Goal: Task Accomplishment & Management: Use online tool/utility

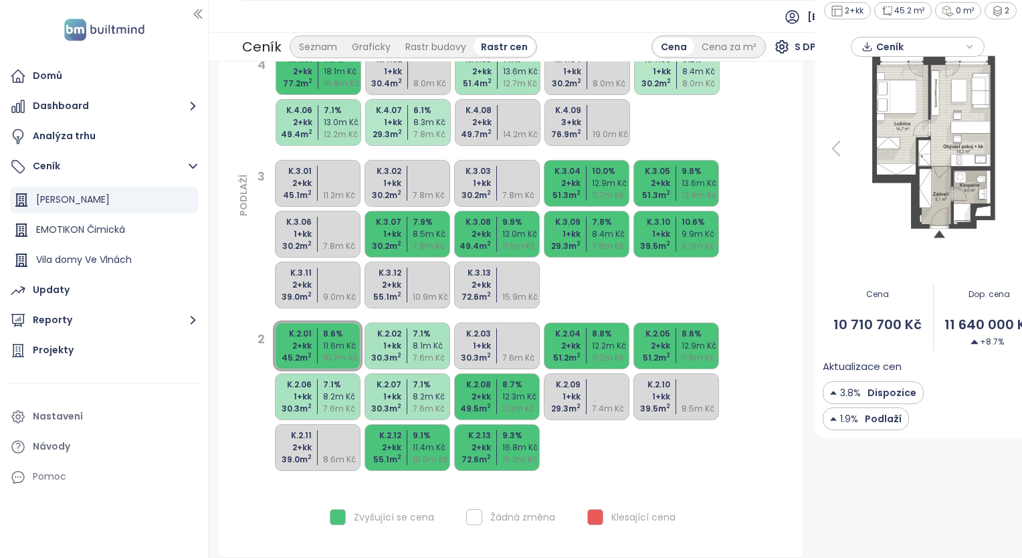
scroll to position [138, 0]
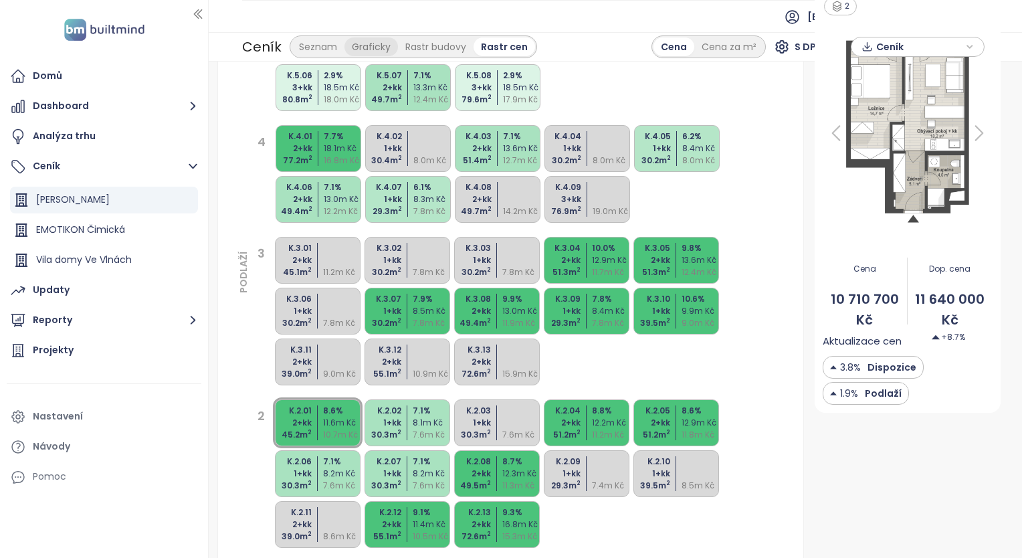
click at [368, 54] on div "Graficky" at bounding box center [370, 46] width 53 height 19
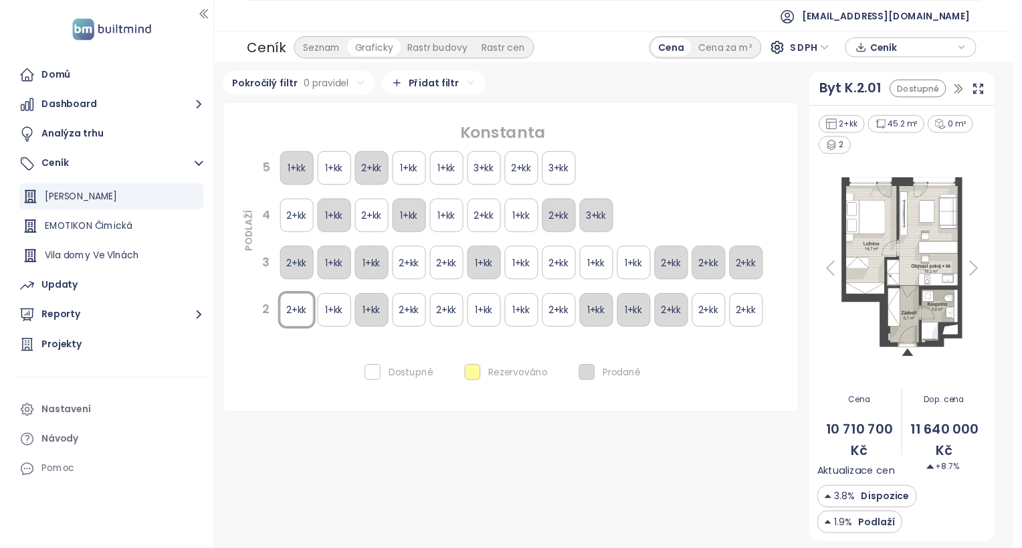
scroll to position [0, 0]
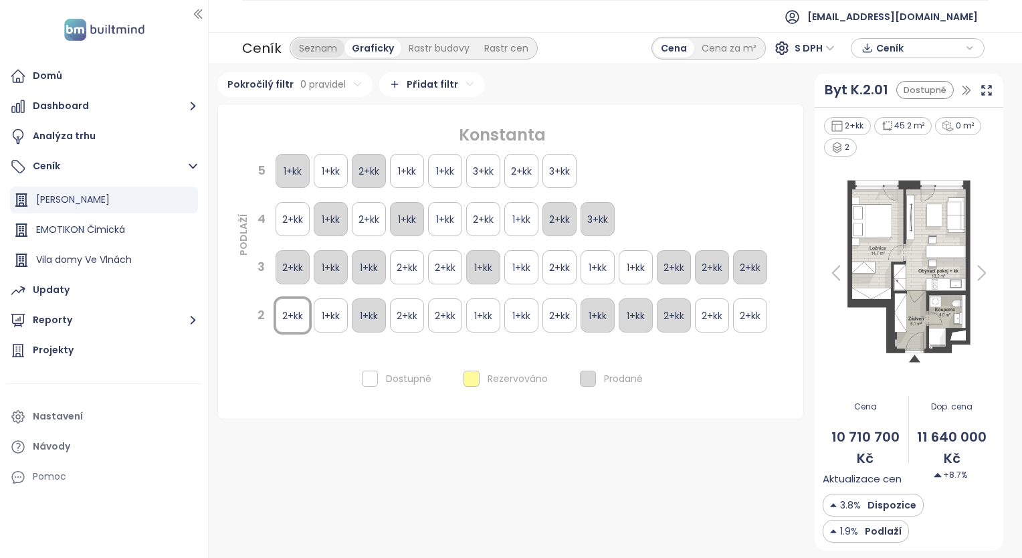
click at [336, 42] on div "Seznam" at bounding box center [318, 48] width 53 height 19
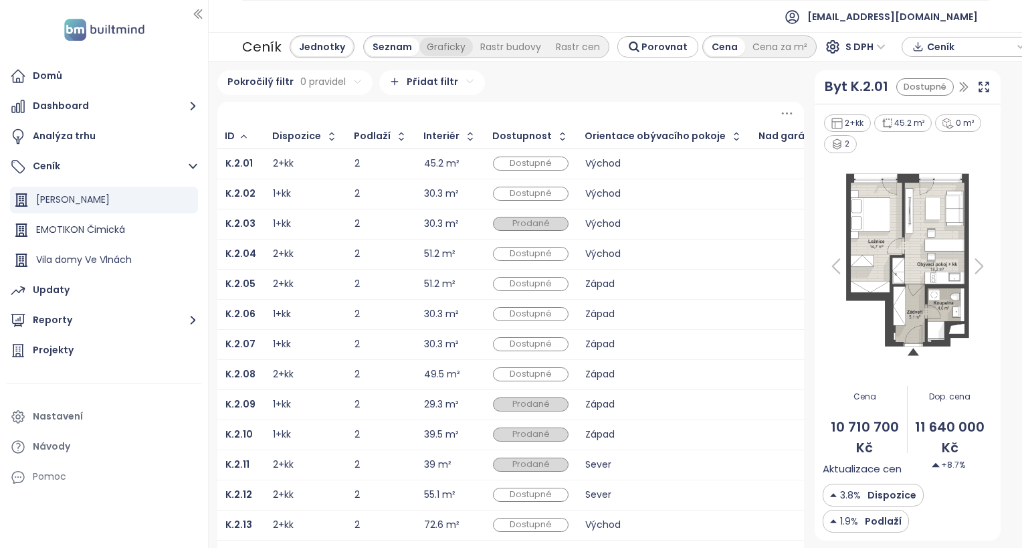
click at [450, 47] on div "Graficky" at bounding box center [445, 46] width 53 height 19
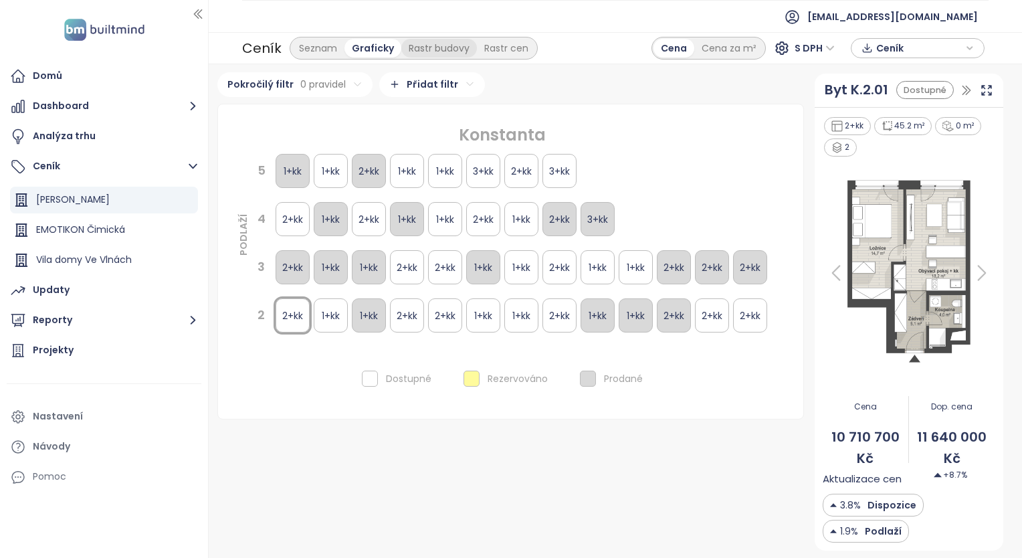
click at [452, 49] on div "Rastr budovy" at bounding box center [439, 48] width 76 height 19
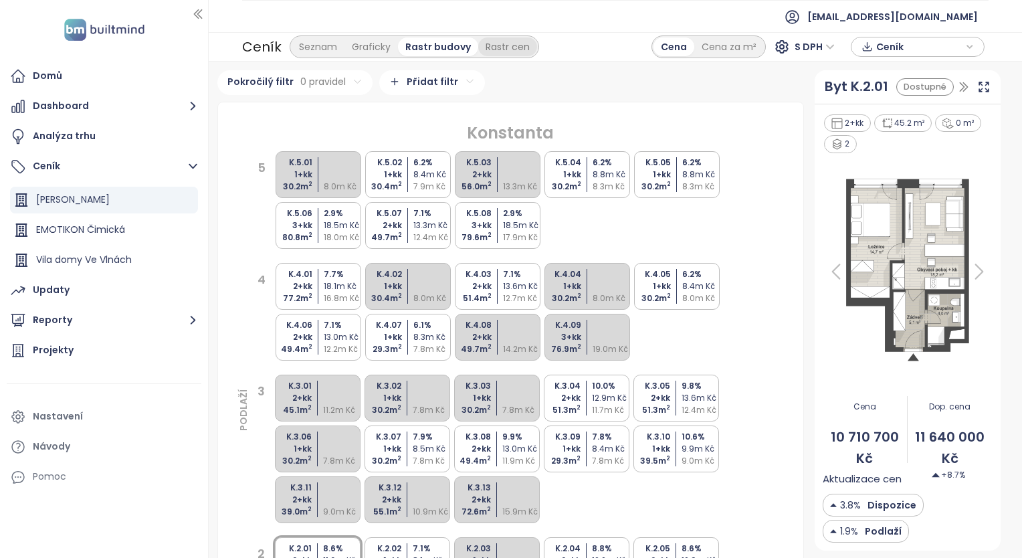
click at [495, 49] on div "Rastr cen" at bounding box center [507, 46] width 59 height 19
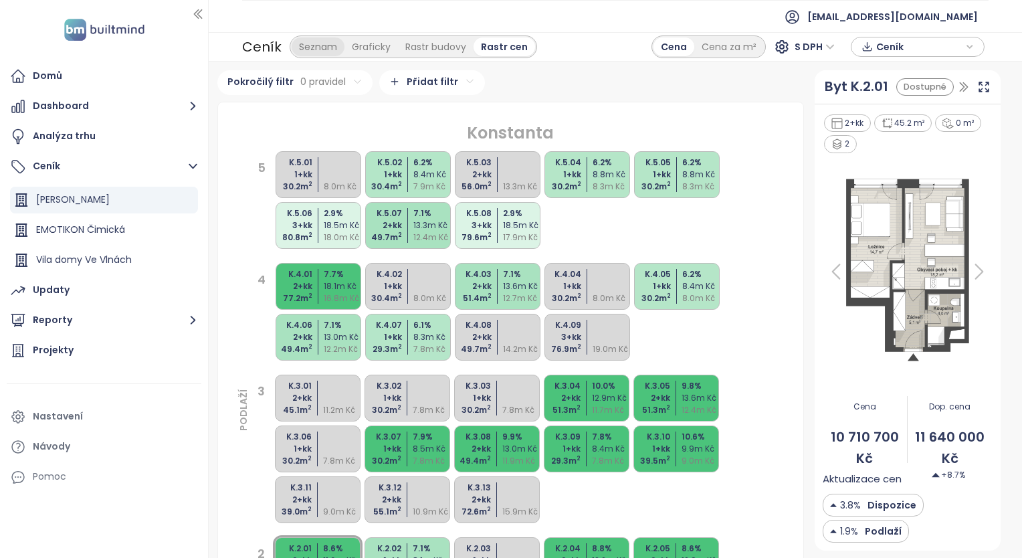
click at [315, 44] on div "Seznam" at bounding box center [318, 46] width 53 height 19
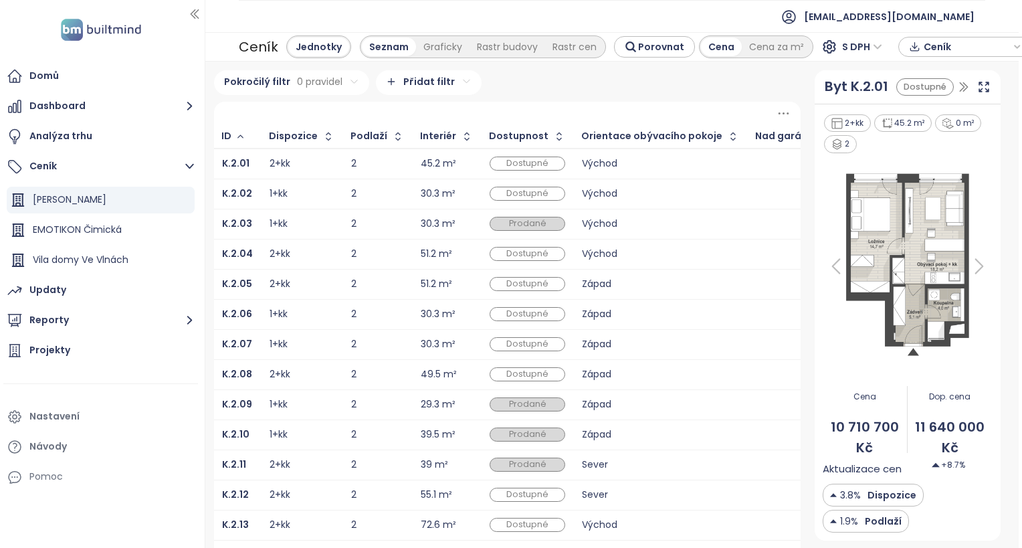
scroll to position [0, 5]
click at [773, 114] on icon at bounding box center [781, 113] width 17 height 17
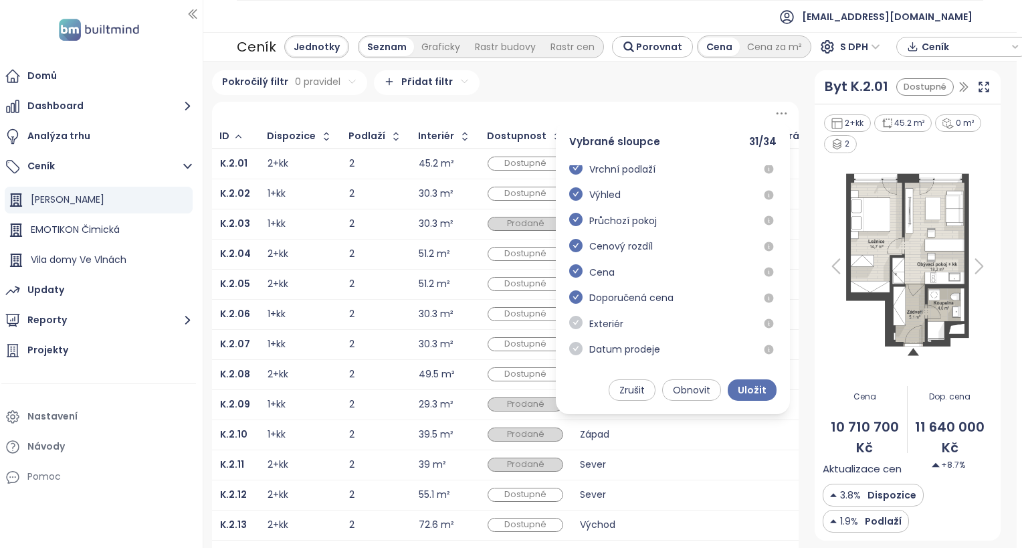
scroll to position [626, 0]
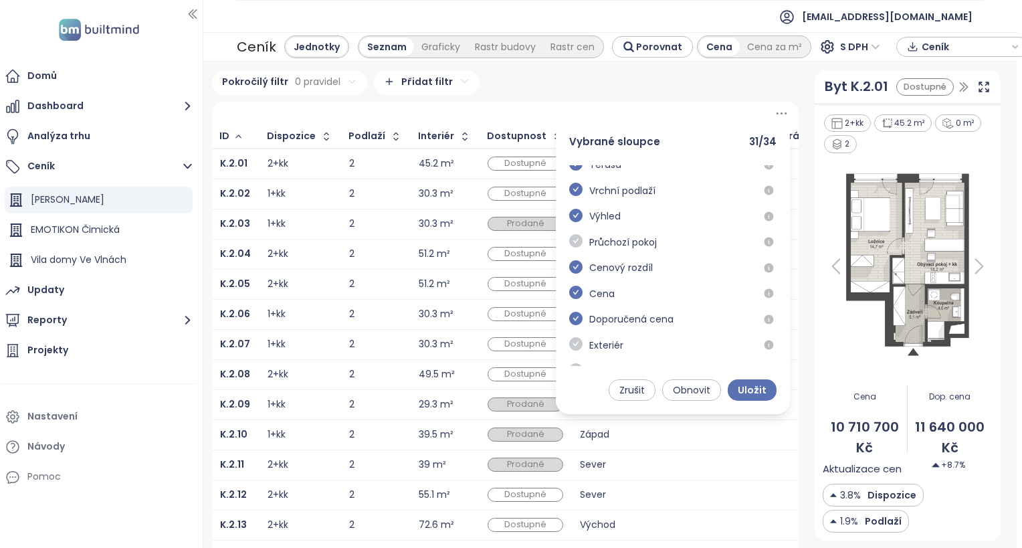
click at [572, 247] on icon "check-circle" at bounding box center [575, 240] width 13 height 13
click at [569, 222] on icon "check-circle" at bounding box center [575, 215] width 13 height 13
click at [570, 196] on icon "check-circle" at bounding box center [575, 189] width 13 height 13
click at [571, 170] on icon "check-circle" at bounding box center [575, 163] width 13 height 13
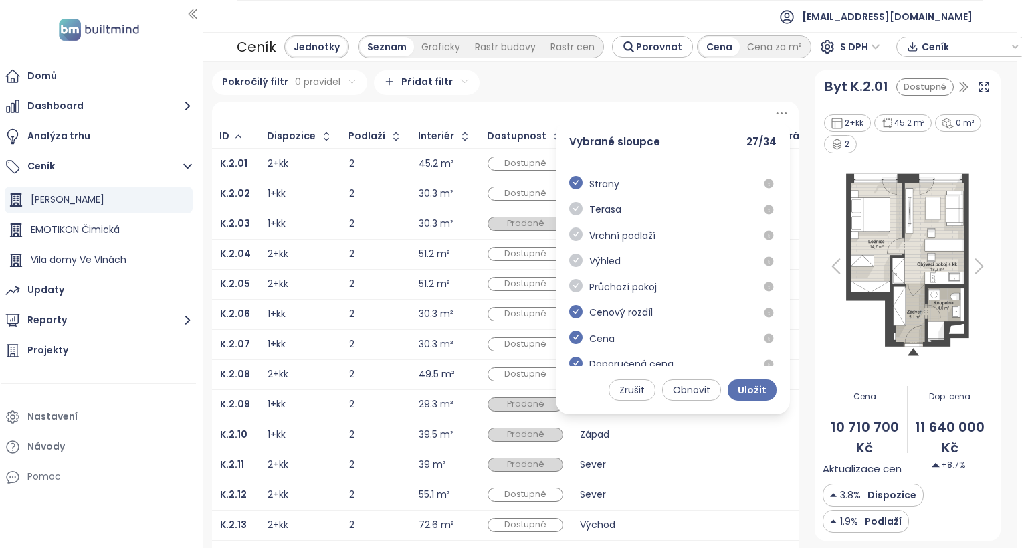
scroll to position [559, 0]
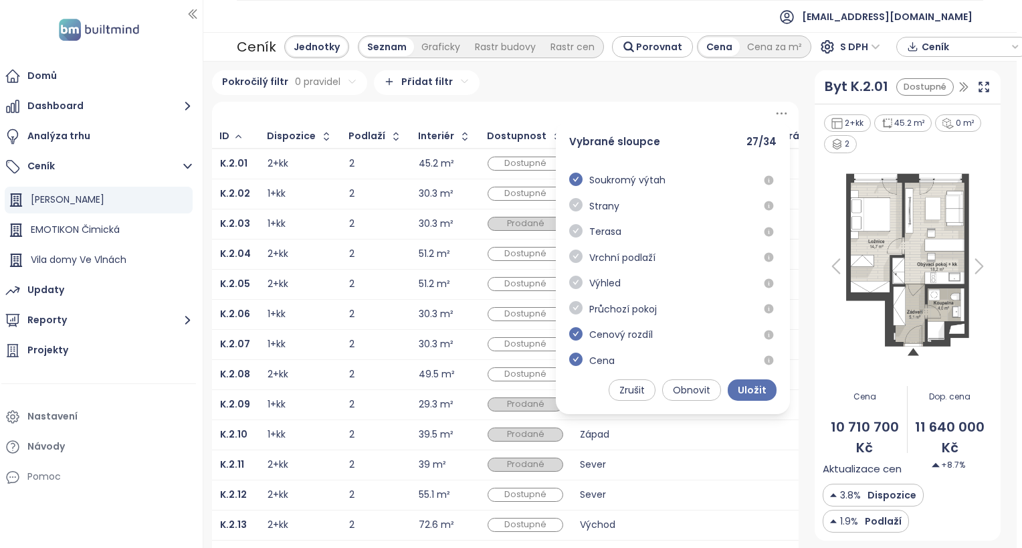
click at [570, 211] on icon "check-circle" at bounding box center [575, 204] width 13 height 13
click at [570, 186] on icon "check-circle" at bounding box center [575, 179] width 13 height 13
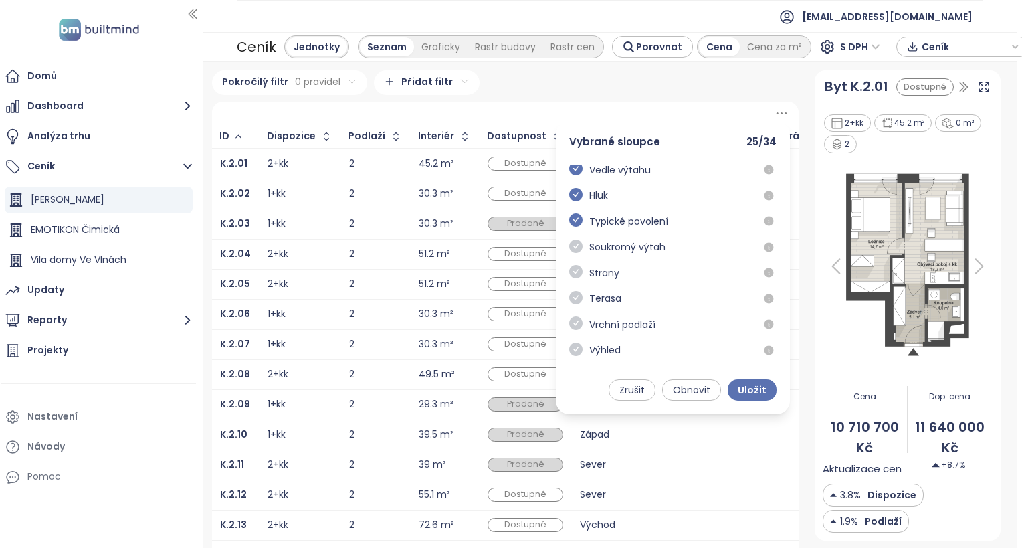
drag, startPoint x: 567, startPoint y: 255, endPoint x: 589, endPoint y: 247, distance: 23.5
click at [569, 253] on icon "check-circle" at bounding box center [575, 245] width 13 height 13
click at [569, 227] on icon "check-circle" at bounding box center [575, 219] width 13 height 13
click at [569, 201] on icon "check-circle" at bounding box center [575, 194] width 13 height 13
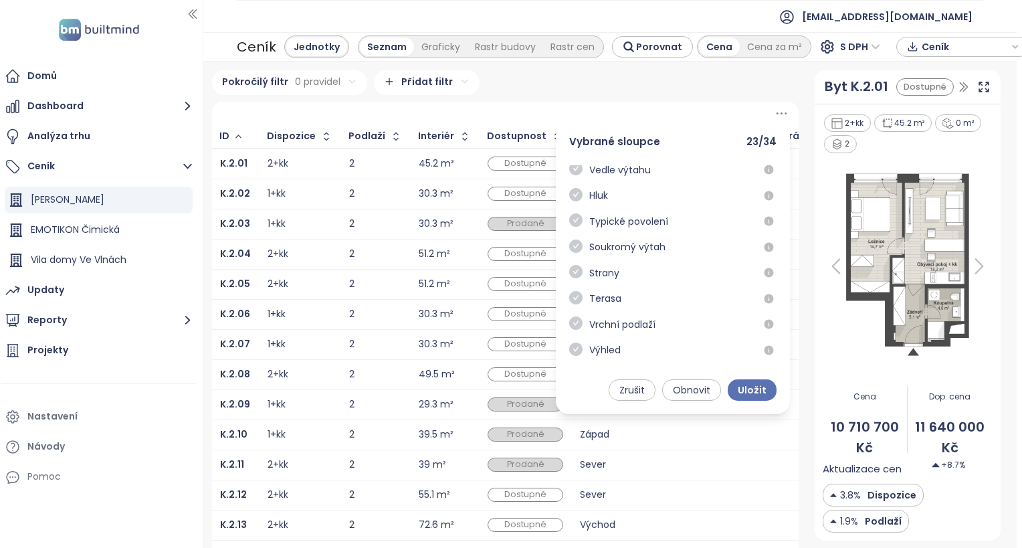
click at [569, 175] on icon "check-circle" at bounding box center [575, 168] width 13 height 13
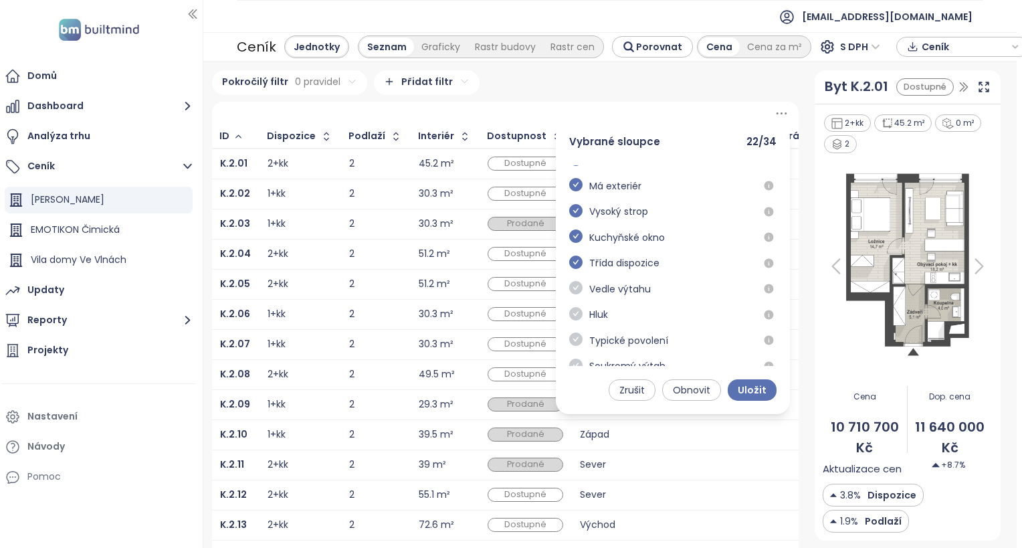
scroll to position [358, 0]
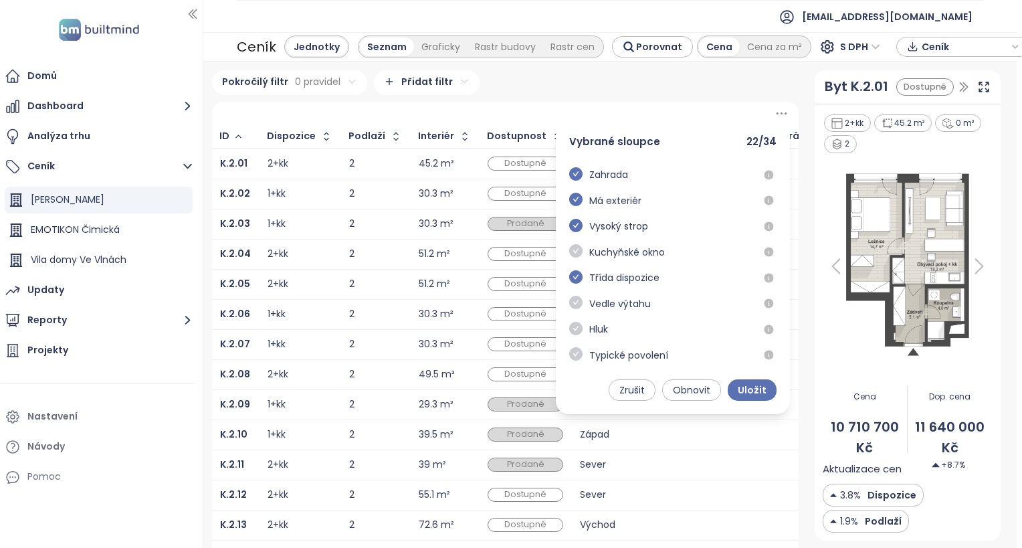
click at [569, 257] on icon "check-circle" at bounding box center [575, 250] width 13 height 13
click at [572, 232] on icon "check-circle" at bounding box center [575, 225] width 13 height 13
click at [570, 206] on icon "check-circle" at bounding box center [575, 199] width 13 height 13
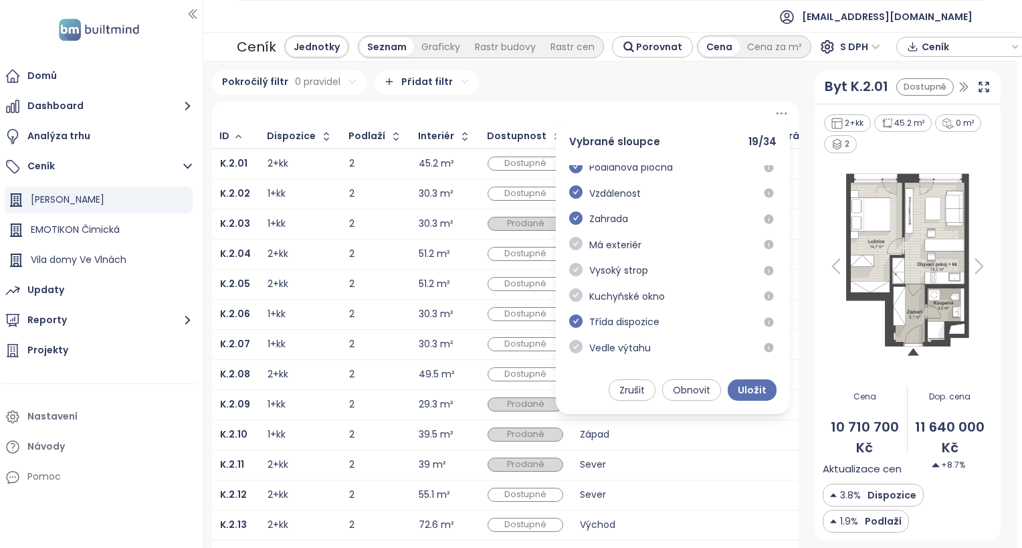
scroll to position [292, 0]
click at [569, 247] on icon "check-circle" at bounding box center [575, 240] width 13 height 13
click at [572, 217] on icon "check-circle" at bounding box center [575, 214] width 13 height 13
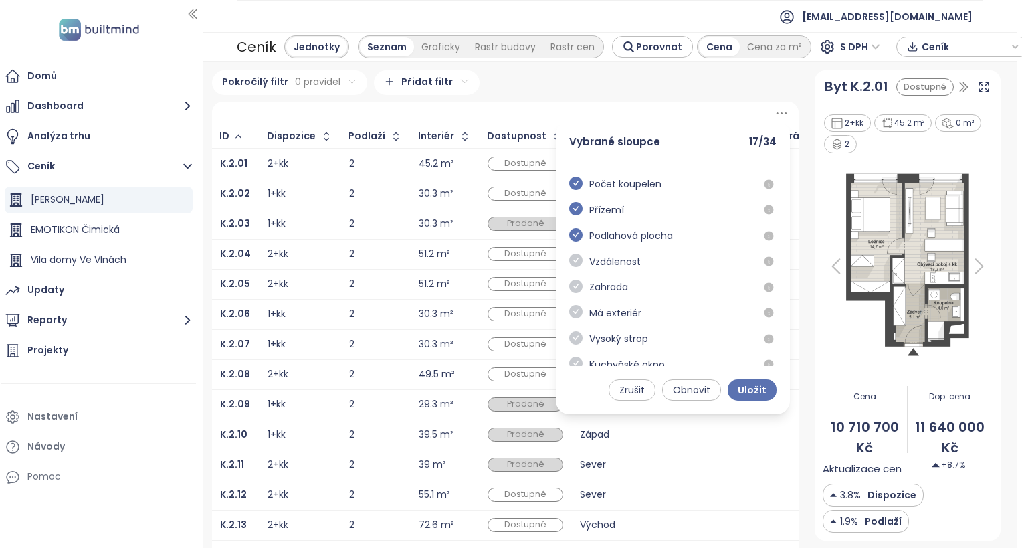
scroll to position [225, 0]
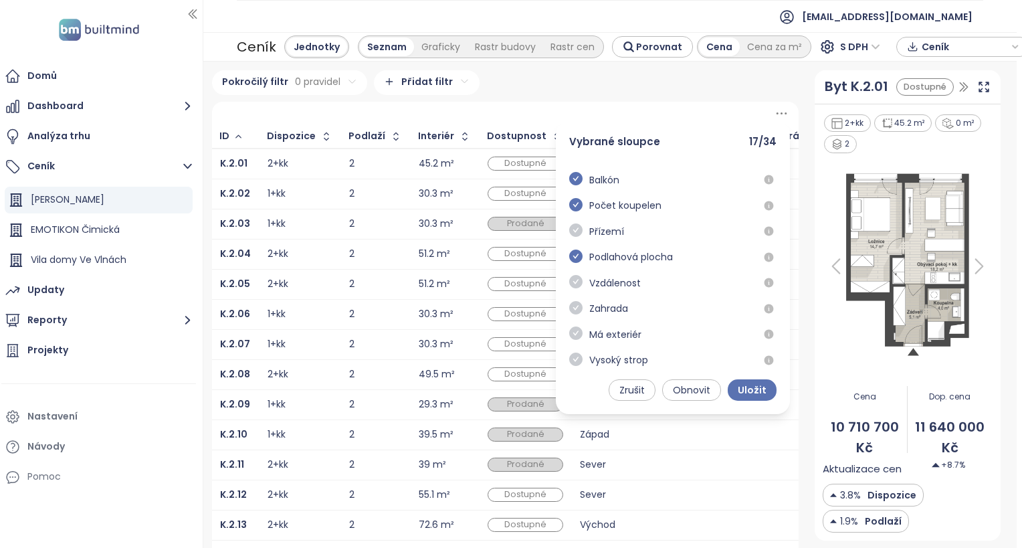
click at [569, 237] on icon "check-circle" at bounding box center [575, 229] width 13 height 13
click at [569, 208] on icon "check-circle" at bounding box center [575, 204] width 13 height 13
click at [569, 183] on icon "check-circle" at bounding box center [575, 178] width 13 height 13
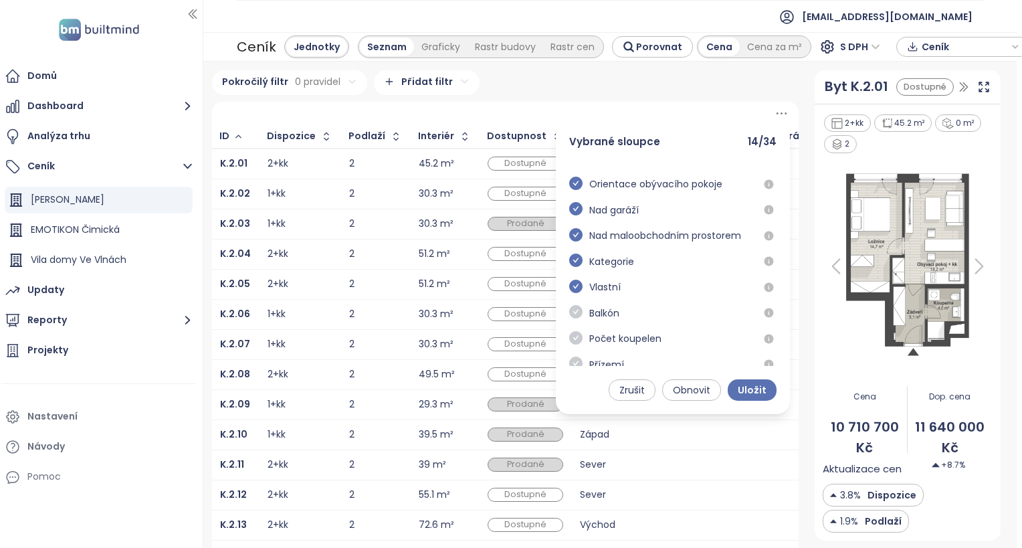
scroll to position [91, 0]
click at [570, 288] on icon "check-circle" at bounding box center [575, 286] width 13 height 13
click at [570, 237] on icon "check-circle" at bounding box center [575, 235] width 13 height 13
click at [569, 213] on icon "check-circle" at bounding box center [575, 209] width 13 height 13
click at [569, 186] on icon "check-circle" at bounding box center [575, 183] width 13 height 13
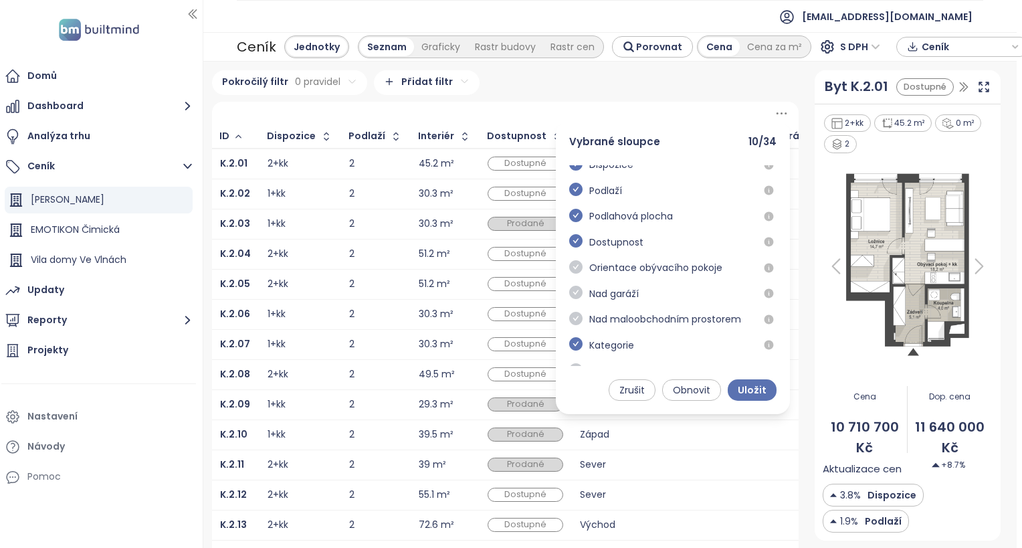
scroll to position [0, 0]
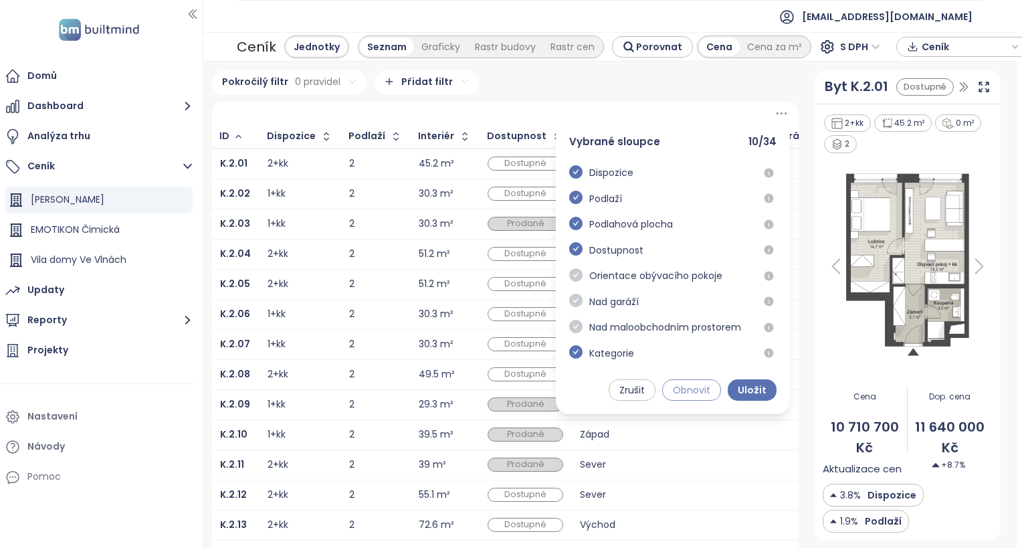
click at [685, 389] on span "Obnovit" at bounding box center [691, 389] width 37 height 15
click at [569, 275] on icon "check-circle" at bounding box center [575, 274] width 13 height 13
click at [569, 303] on icon "check-circle" at bounding box center [575, 300] width 13 height 13
click at [569, 329] on icon "check-circle" at bounding box center [575, 326] width 13 height 13
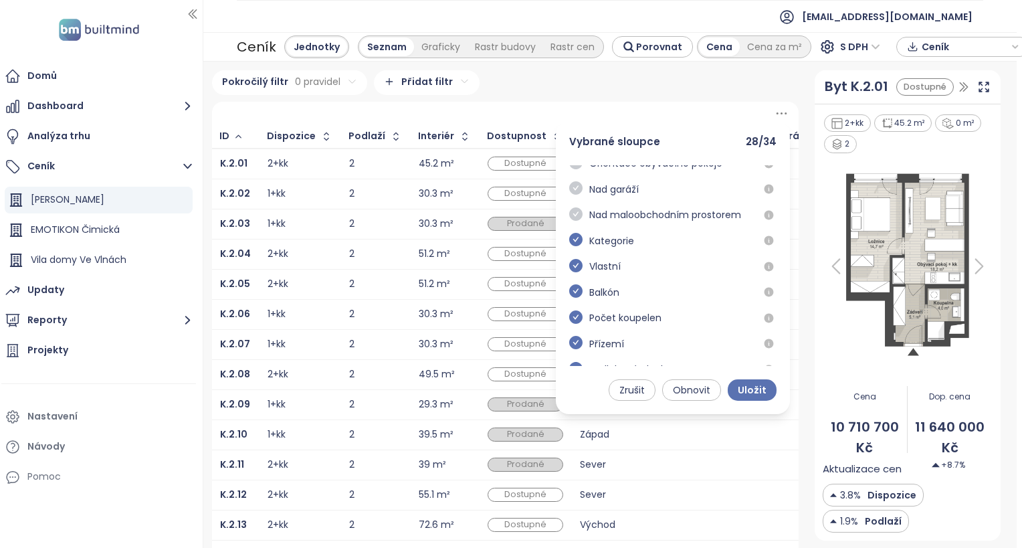
scroll to position [134, 0]
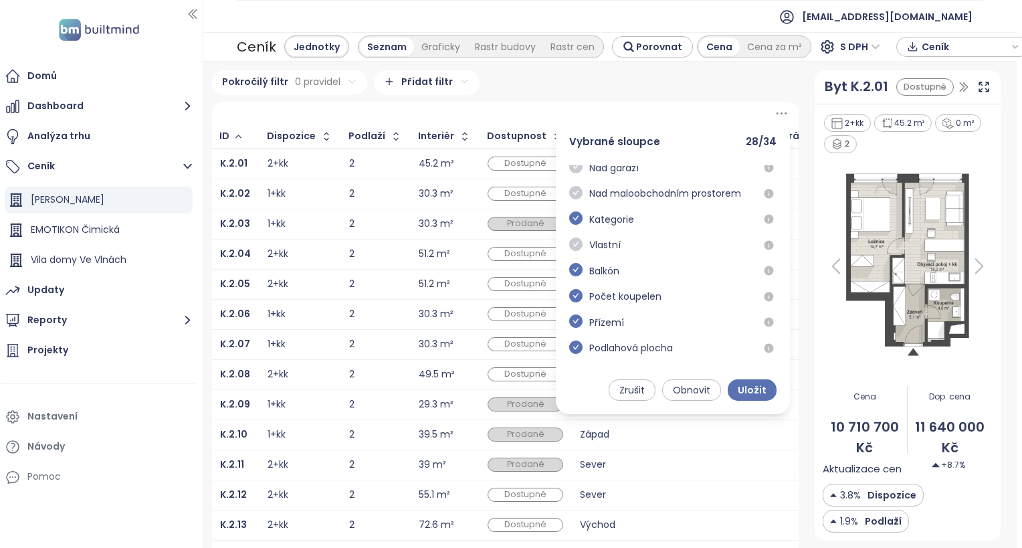
click at [570, 247] on icon "check-circle" at bounding box center [575, 243] width 13 height 13
click at [569, 275] on icon "check-circle" at bounding box center [575, 269] width 13 height 13
click at [569, 302] on icon "check-circle" at bounding box center [575, 295] width 13 height 13
click at [570, 275] on icon "check-circle" at bounding box center [575, 269] width 13 height 13
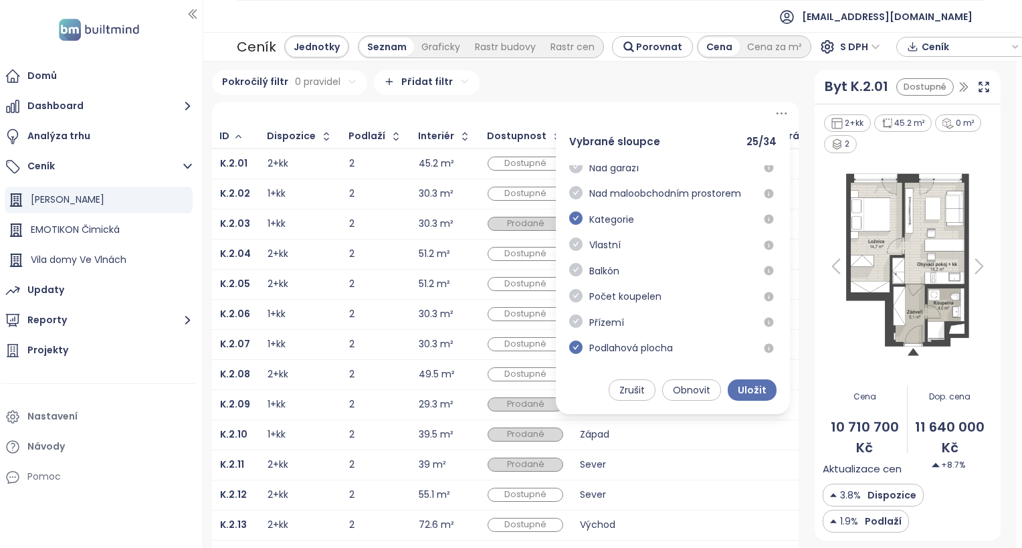
click at [569, 325] on icon "check-circle" at bounding box center [575, 320] width 13 height 13
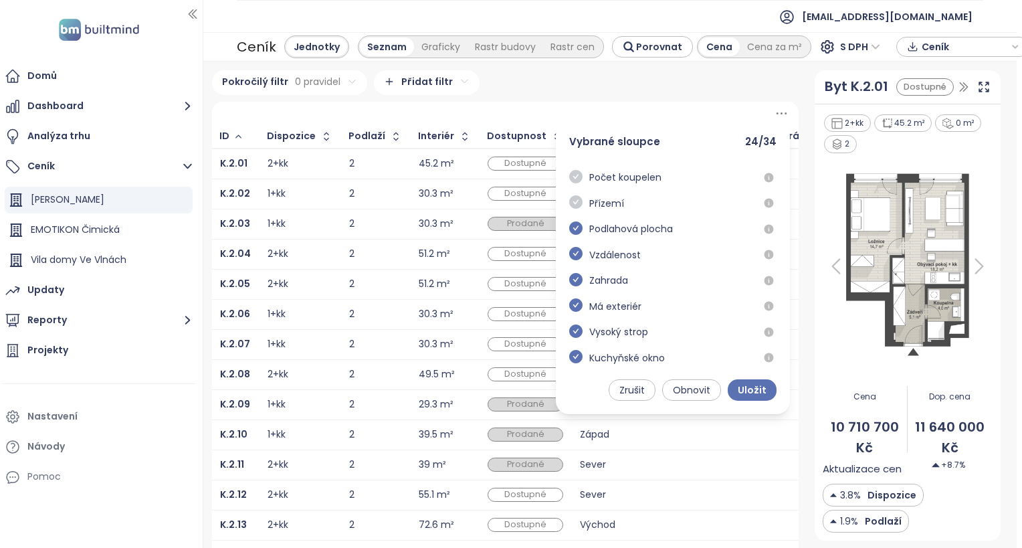
scroll to position [267, 0]
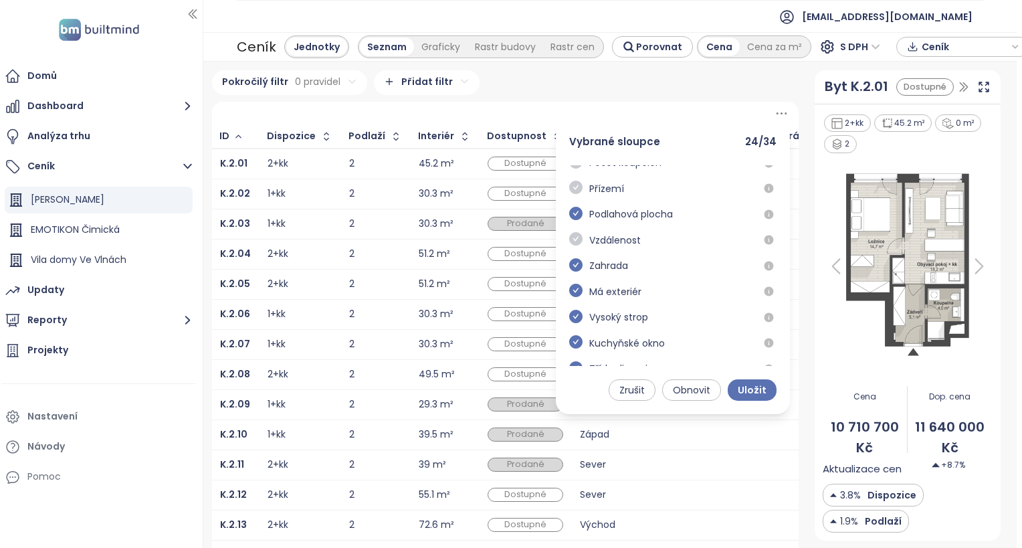
click at [569, 245] on icon "check-circle" at bounding box center [575, 238] width 13 height 13
click at [571, 269] on icon "check-circle" at bounding box center [575, 264] width 13 height 13
click at [569, 297] on icon "check-circle" at bounding box center [575, 289] width 13 height 13
click at [569, 323] on icon "check-circle" at bounding box center [575, 316] width 13 height 13
click at [569, 348] on icon "check-circle" at bounding box center [575, 341] width 13 height 13
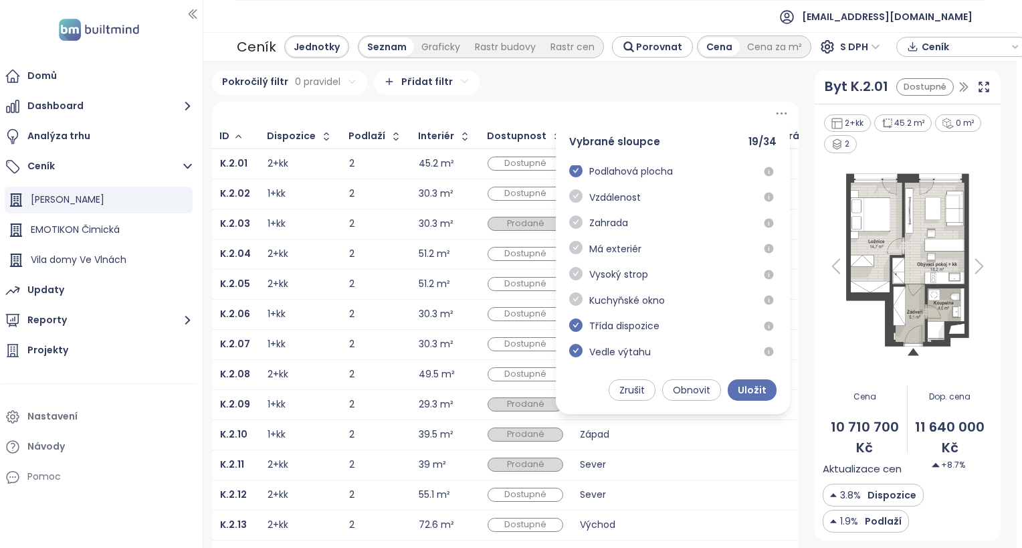
scroll to position [334, 0]
click at [570, 308] on icon "check-circle" at bounding box center [575, 300] width 13 height 13
click at [570, 333] on icon "check-circle" at bounding box center [575, 326] width 13 height 13
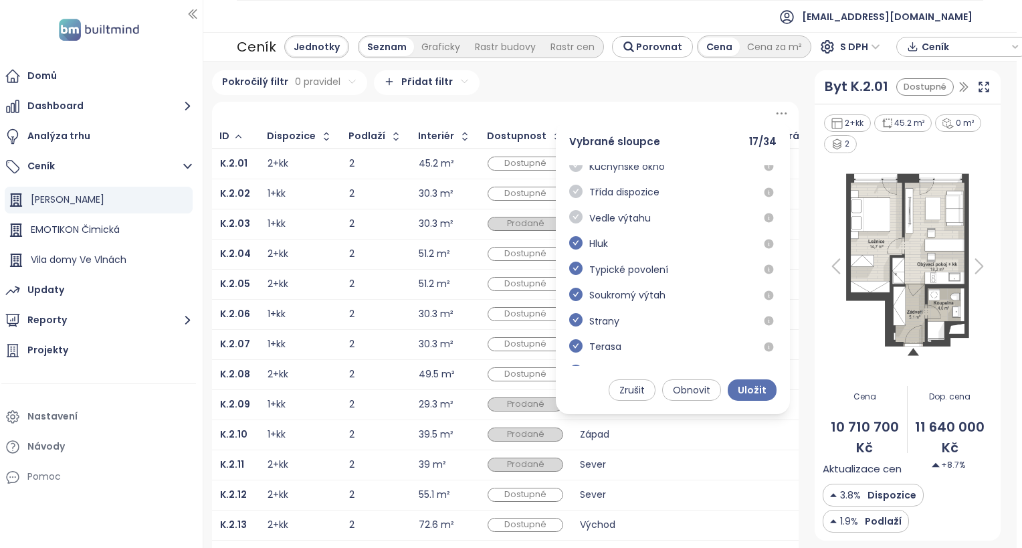
scroll to position [468, 0]
drag, startPoint x: 568, startPoint y: 229, endPoint x: 565, endPoint y: 237, distance: 8.1
click at [569, 225] on icon "check-circle" at bounding box center [575, 218] width 13 height 13
click at [569, 251] on icon "check-circle" at bounding box center [575, 243] width 13 height 13
click at [570, 277] on icon "check-circle" at bounding box center [575, 269] width 13 height 13
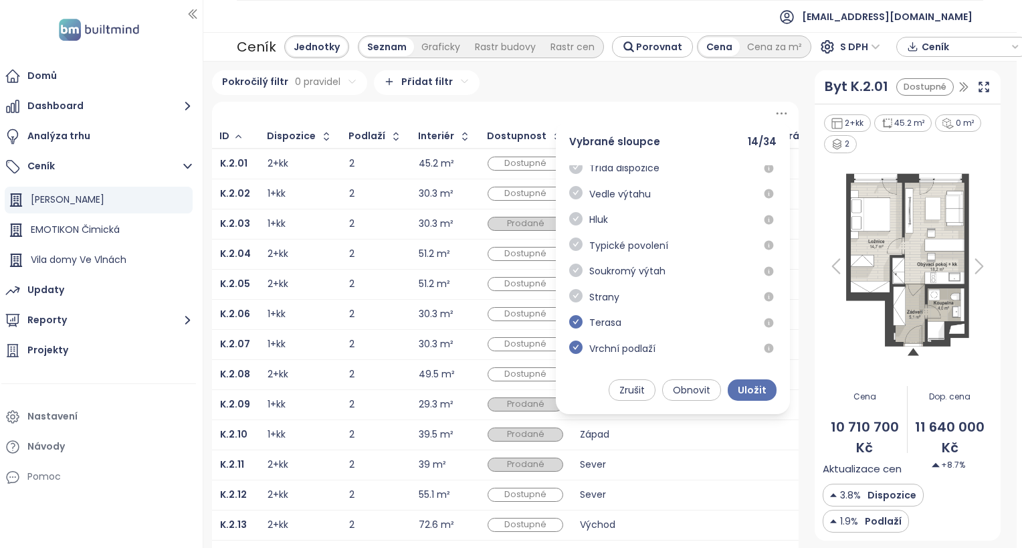
click at [569, 302] on icon "check-circle" at bounding box center [575, 295] width 13 height 13
click at [569, 328] on icon "check-circle" at bounding box center [575, 321] width 13 height 13
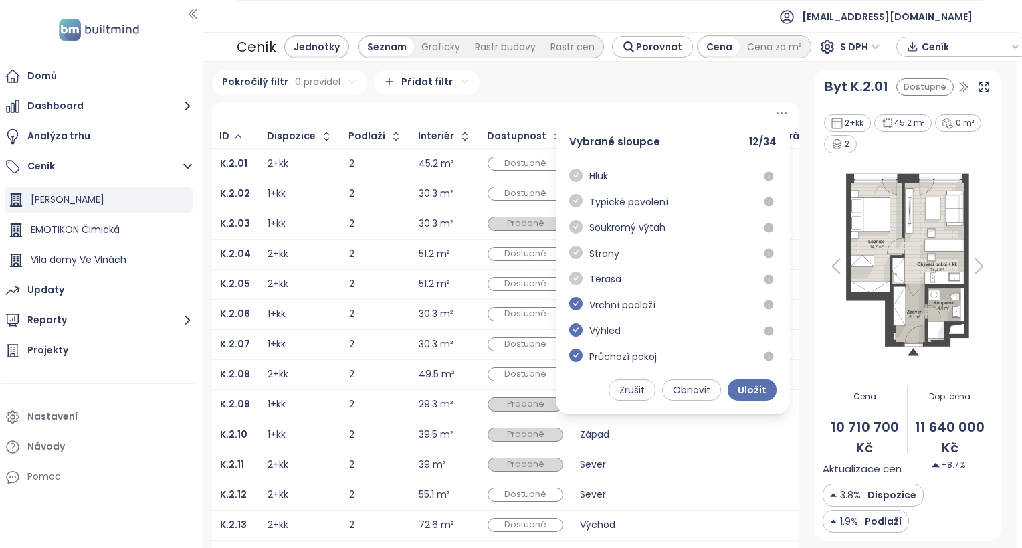
scroll to position [535, 0]
click at [569, 287] on icon "check-circle" at bounding box center [575, 279] width 13 height 13
click at [569, 313] on icon "check-circle" at bounding box center [575, 306] width 13 height 13
click at [571, 338] on icon "check-circle" at bounding box center [575, 331] width 13 height 13
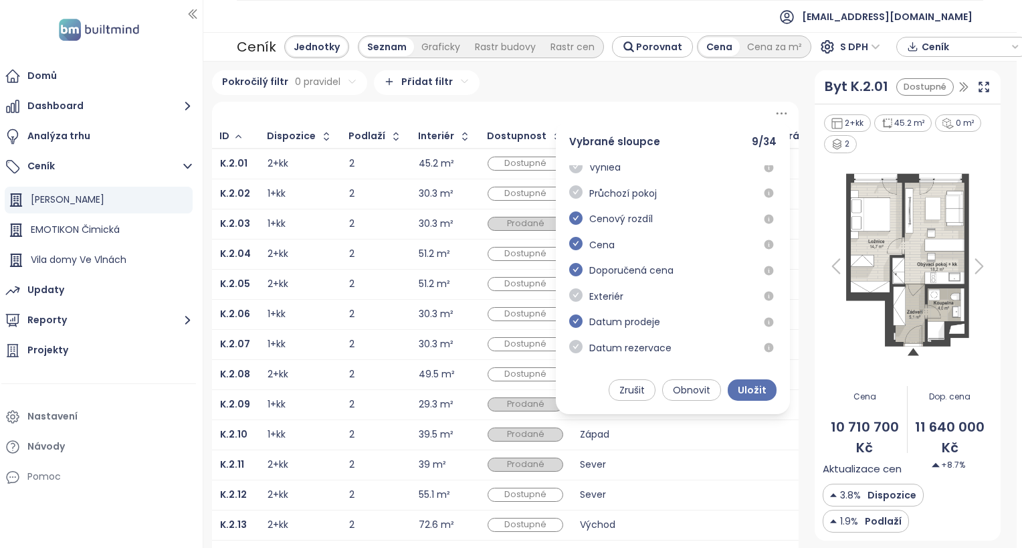
scroll to position [693, 0]
click at [569, 320] on icon "check-circle" at bounding box center [575, 320] width 13 height 13
click at [571, 320] on icon "check-circle" at bounding box center [575, 320] width 13 height 13
click at [743, 396] on span "Uložit" at bounding box center [751, 389] width 29 height 15
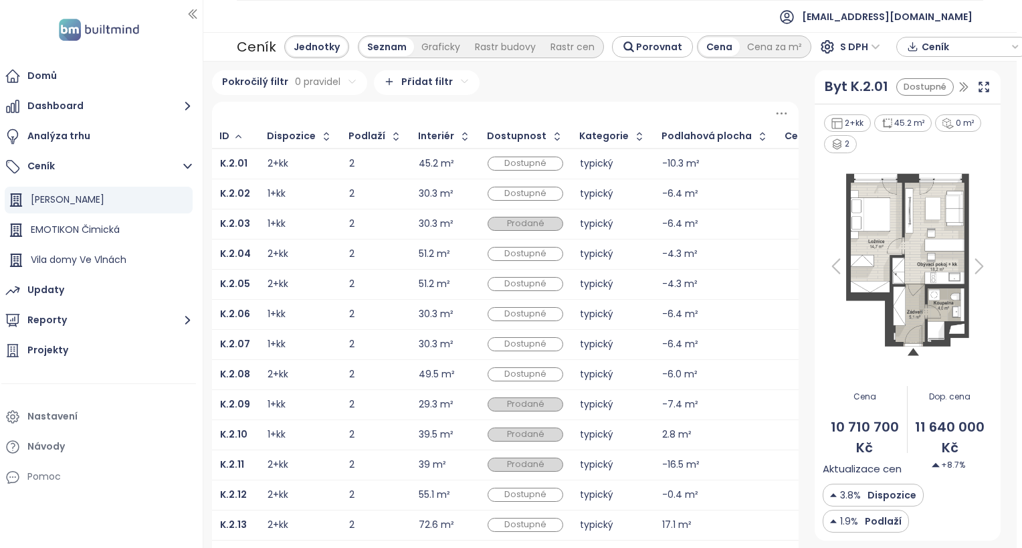
click at [429, 83] on html "Domů Dashboard Analýza trhu Ceník Konstanta [PERSON_NAME] EMOTIKON Čimická Vila…" at bounding box center [506, 274] width 1022 height 548
click at [431, 83] on html "Domů Dashboard Analýza trhu Ceník Konstanta [PERSON_NAME] EMOTIKON Čimická Vila…" at bounding box center [506, 274] width 1022 height 548
click at [775, 116] on icon at bounding box center [781, 113] width 17 height 17
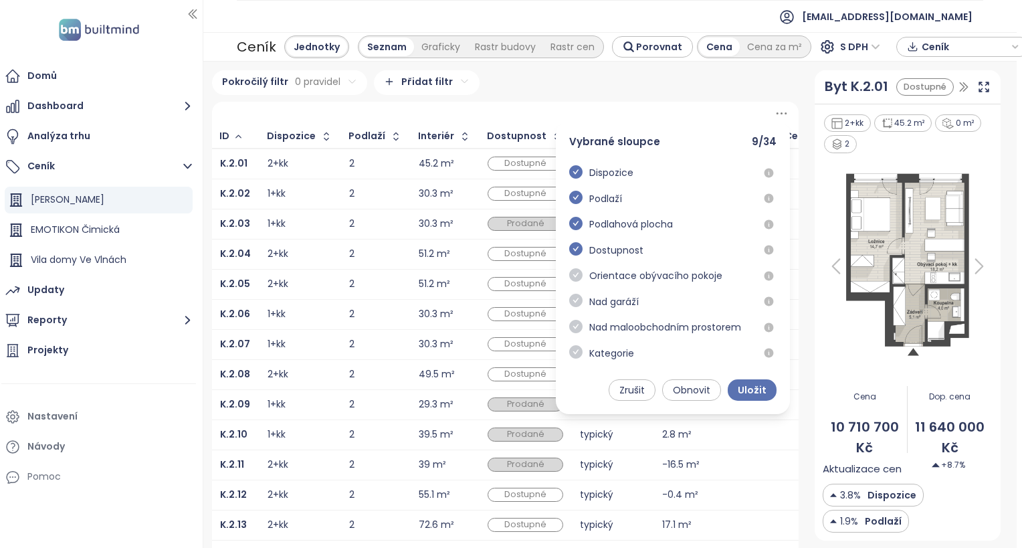
click at [570, 354] on icon "check-circle" at bounding box center [575, 351] width 13 height 13
click at [746, 390] on span "Uložit" at bounding box center [751, 389] width 29 height 15
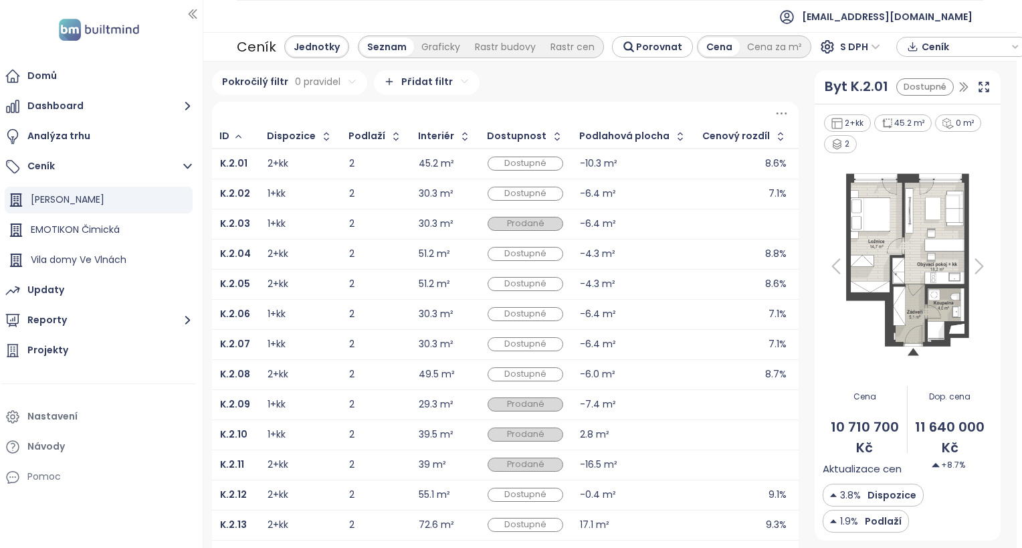
click at [778, 116] on icon at bounding box center [781, 113] width 17 height 17
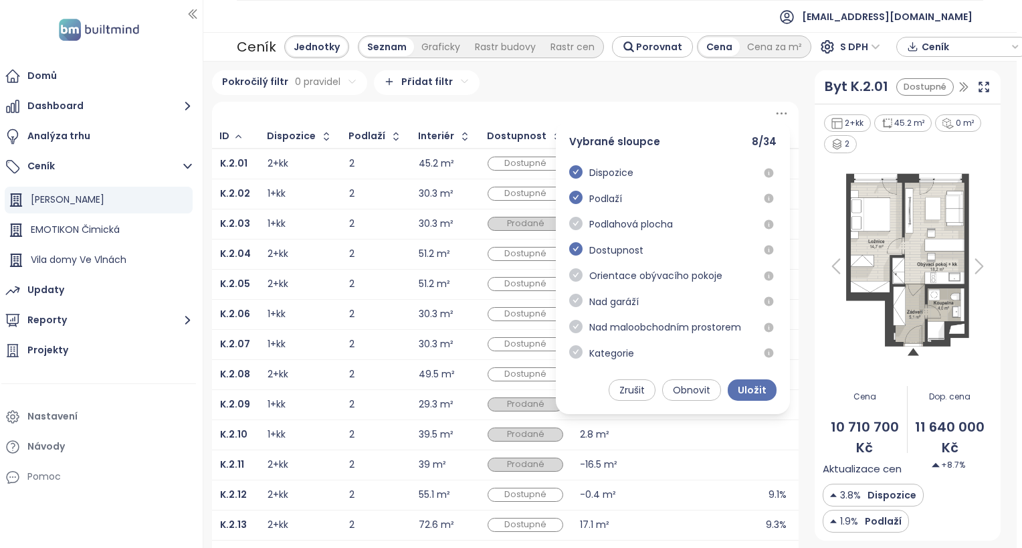
click at [571, 223] on icon "check-circle" at bounding box center [575, 223] width 13 height 13
click at [750, 387] on span "Uložit" at bounding box center [751, 389] width 29 height 15
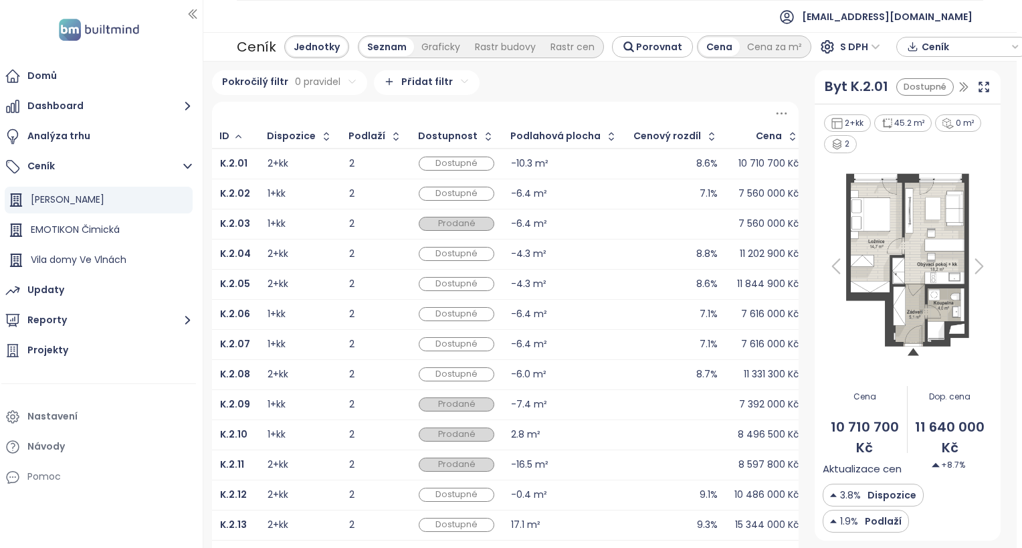
click at [776, 112] on icon at bounding box center [781, 113] width 17 height 17
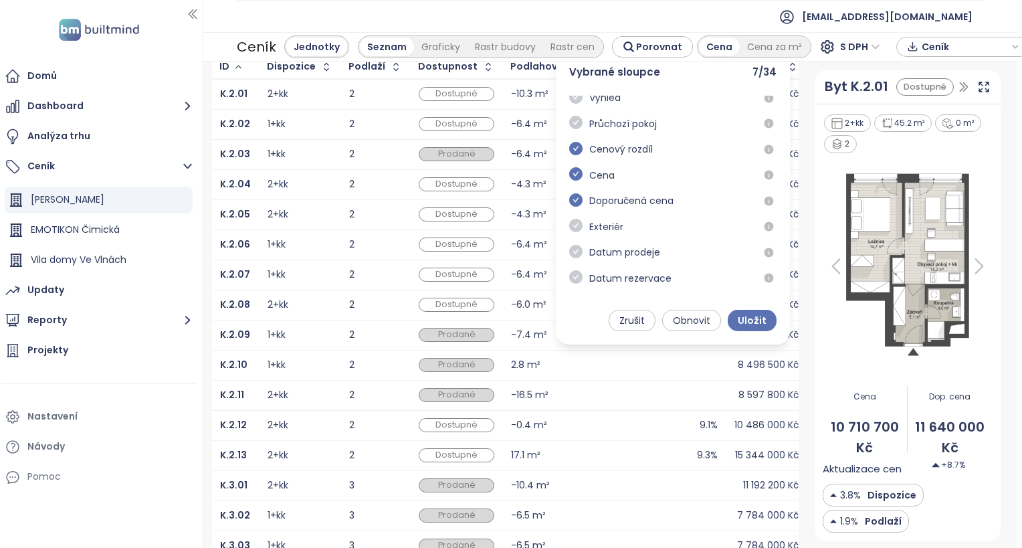
scroll to position [67, 0]
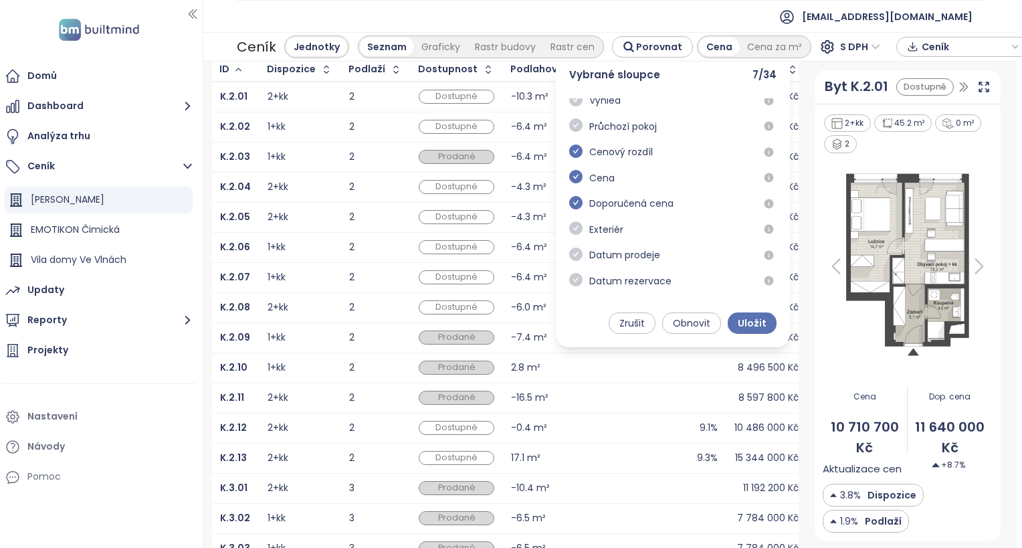
click at [740, 318] on span "Uložit" at bounding box center [751, 323] width 29 height 15
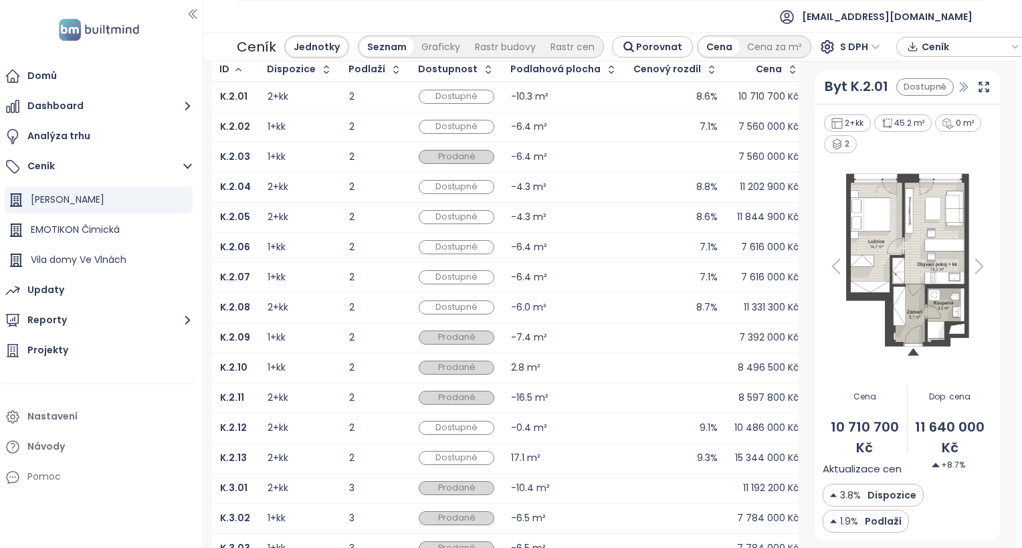
click at [957, 88] on icon "button" at bounding box center [963, 86] width 13 height 13
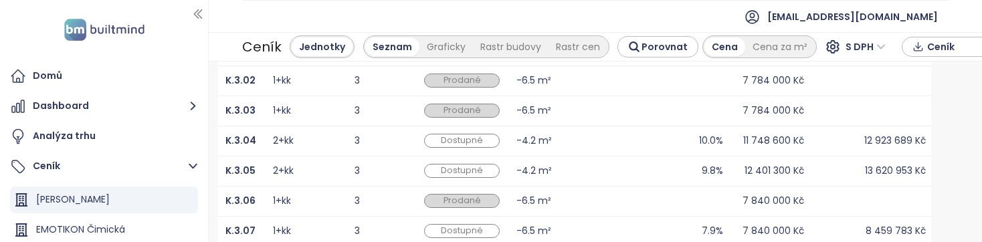
scroll to position [535, 0]
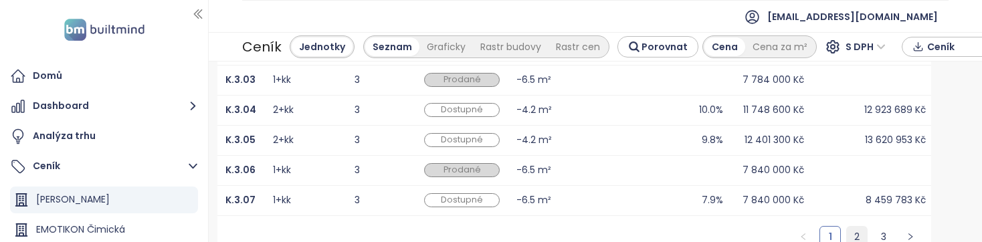
click at [848, 237] on link "2" at bounding box center [856, 237] width 20 height 20
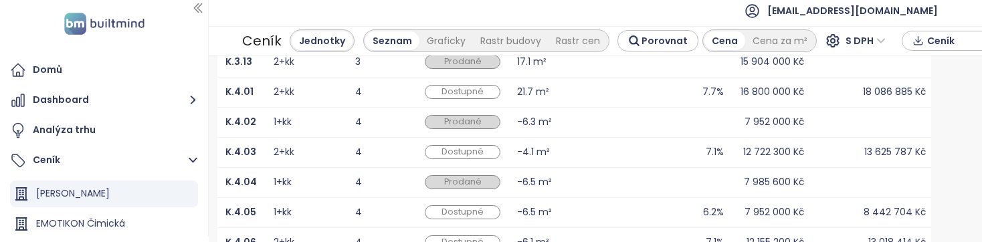
scroll to position [267, 0]
